Goal: Transaction & Acquisition: Purchase product/service

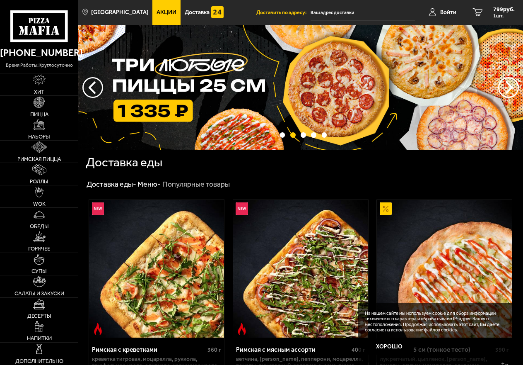
click at [40, 115] on span "Пицца" at bounding box center [39, 113] width 18 height 5
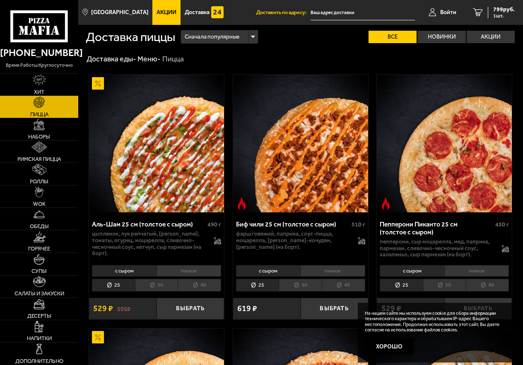
click at [141, 177] on img at bounding box center [156, 144] width 135 height 138
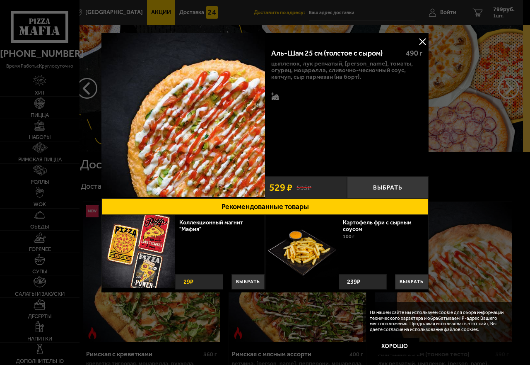
click at [421, 40] on button at bounding box center [422, 41] width 12 height 12
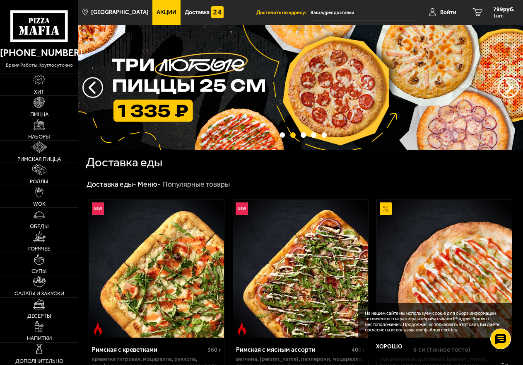
click at [38, 112] on span "Пицца" at bounding box center [39, 113] width 18 height 5
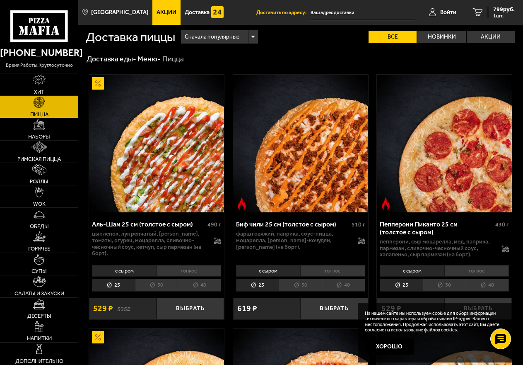
click at [164, 286] on li "30" at bounding box center [156, 284] width 43 height 13
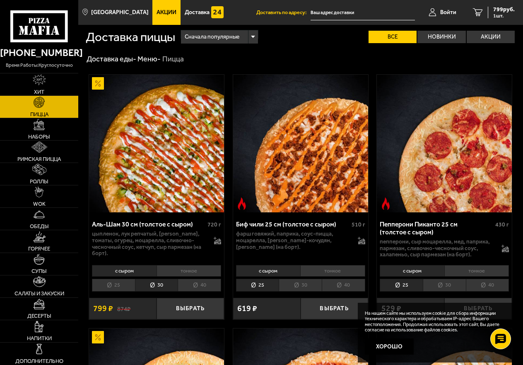
click at [186, 276] on li "тонкое" at bounding box center [189, 271] width 65 height 12
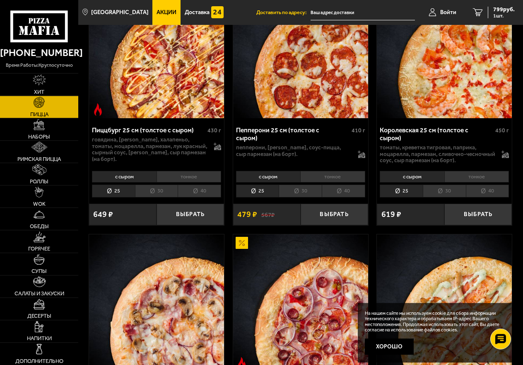
scroll to position [1141, 0]
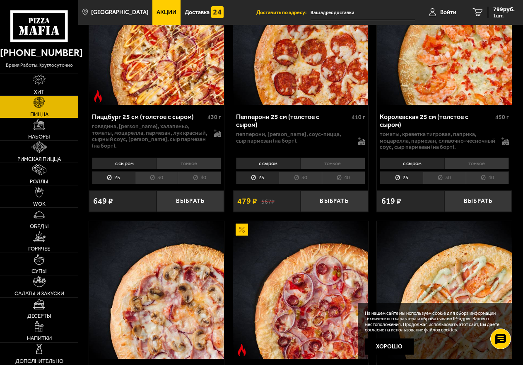
click at [189, 169] on li "тонкое" at bounding box center [189, 163] width 65 height 12
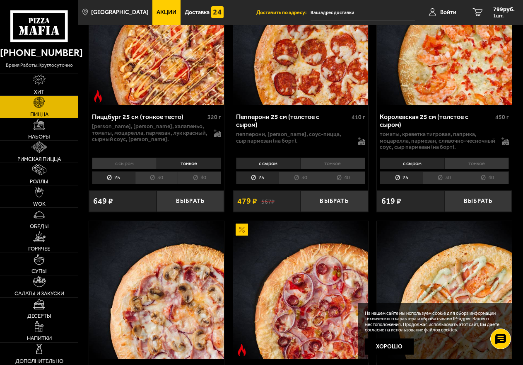
click at [156, 184] on li "30" at bounding box center [156, 177] width 43 height 13
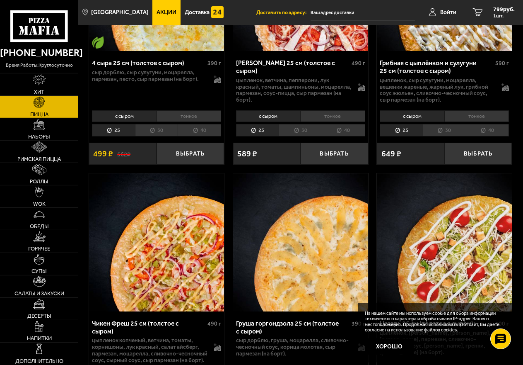
scroll to position [380, 0]
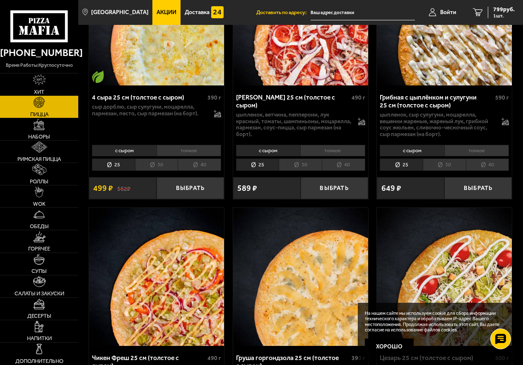
click at [309, 171] on li "30" at bounding box center [300, 164] width 43 height 13
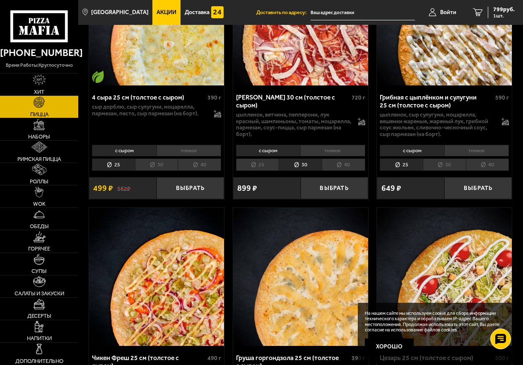
click at [336, 156] on li "тонкое" at bounding box center [332, 151] width 65 height 12
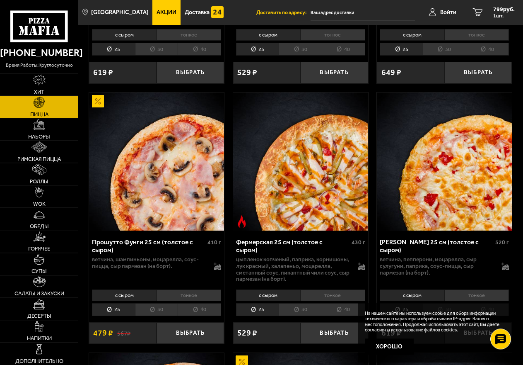
scroll to position [761, 0]
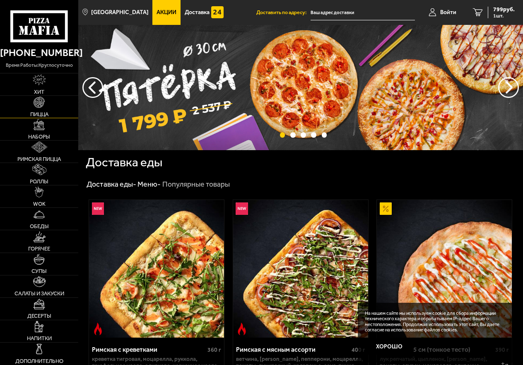
click at [39, 109] on link "Пицца" at bounding box center [39, 107] width 78 height 22
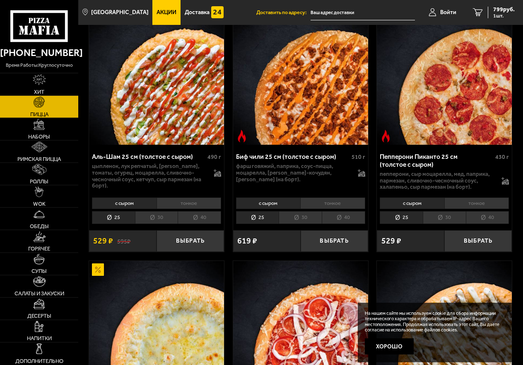
scroll to position [85, 0]
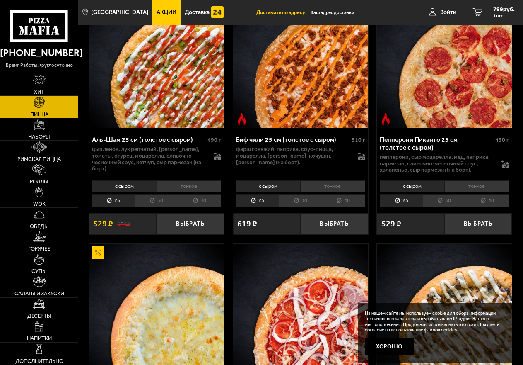
click at [186, 190] on li "тонкое" at bounding box center [189, 186] width 65 height 12
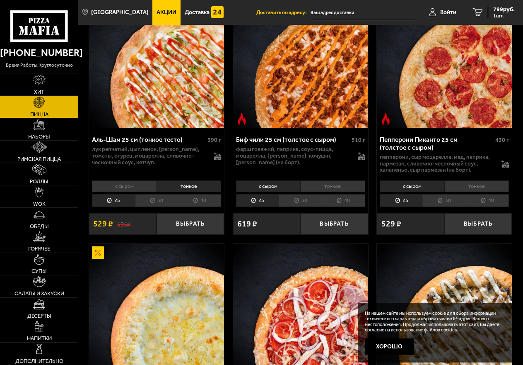
click at [160, 206] on li "30" at bounding box center [156, 200] width 43 height 13
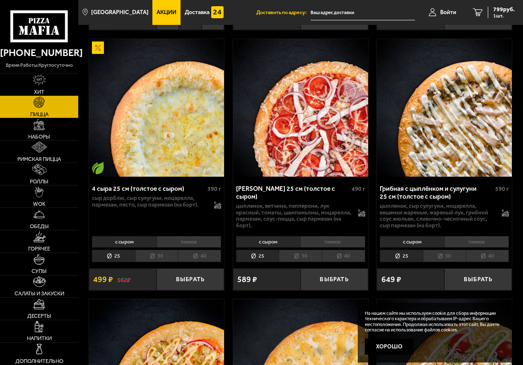
scroll to position [296, 0]
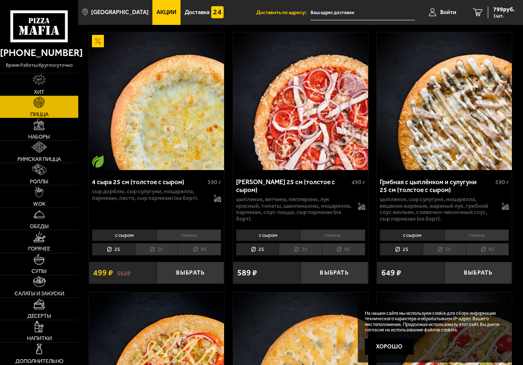
click at [333, 240] on li "тонкое" at bounding box center [332, 235] width 65 height 12
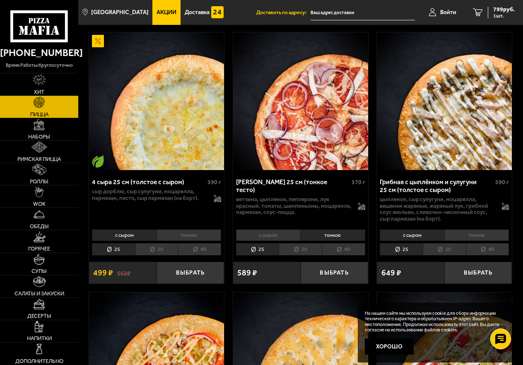
scroll to position [0, 0]
click at [301, 256] on li "30" at bounding box center [300, 249] width 43 height 13
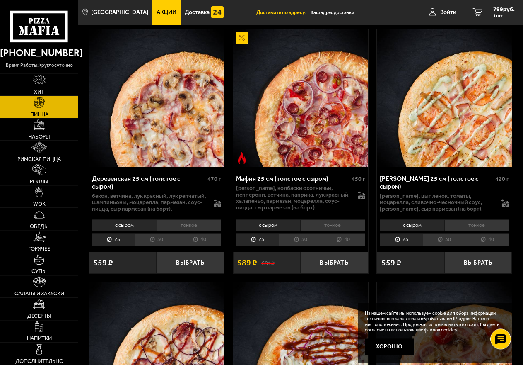
scroll to position [1395, 0]
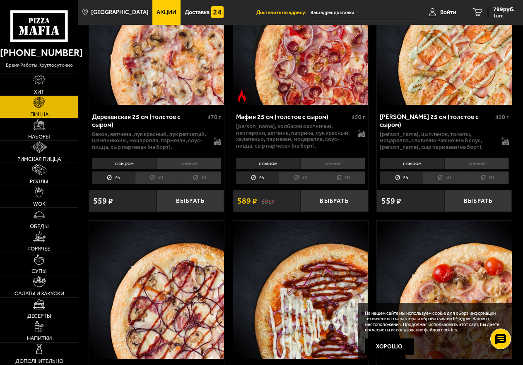
click at [189, 169] on li "тонкое" at bounding box center [189, 163] width 65 height 12
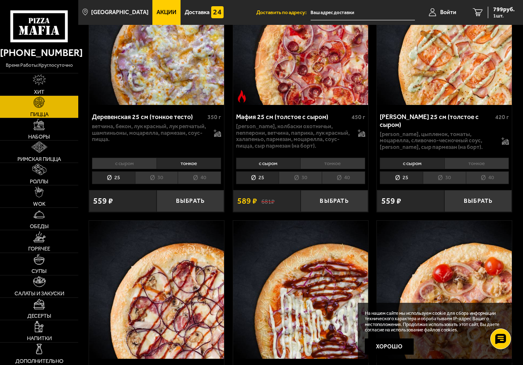
click at [160, 184] on li "30" at bounding box center [156, 177] width 43 height 13
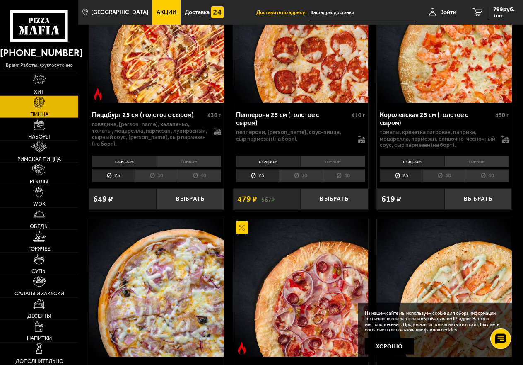
scroll to position [1141, 0]
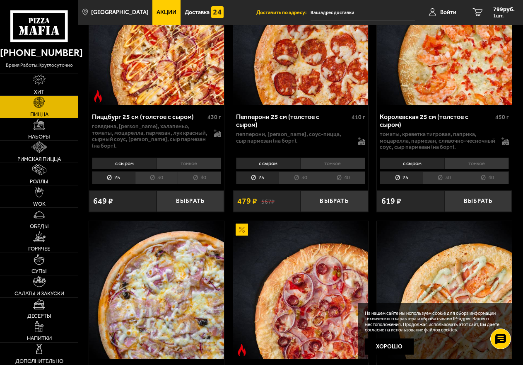
click at [160, 184] on li "30" at bounding box center [156, 177] width 43 height 13
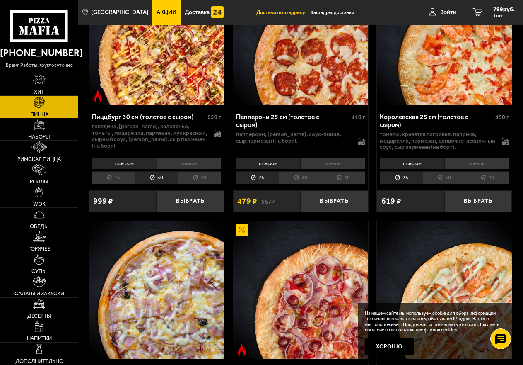
click at [185, 169] on li "тонкое" at bounding box center [189, 163] width 65 height 12
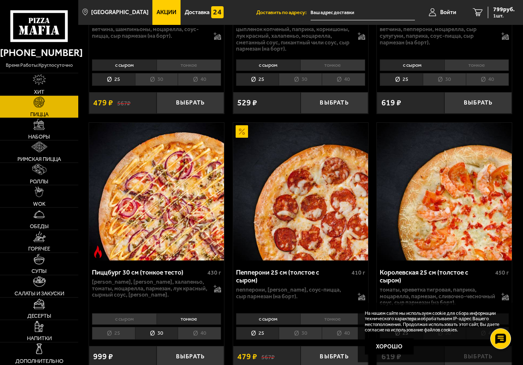
scroll to position [972, 0]
